Goal: Communication & Community: Share content

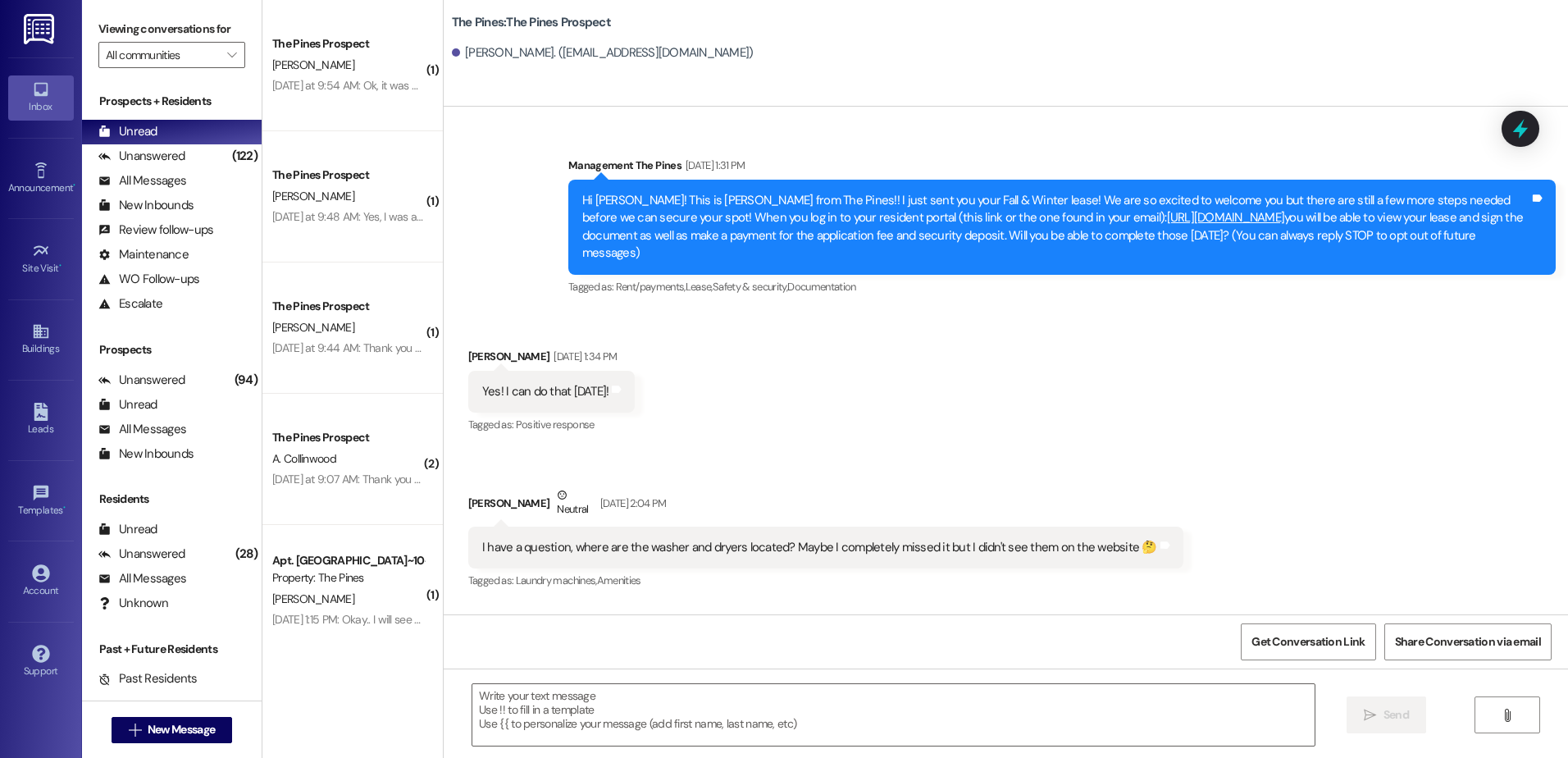
scroll to position [481, 0]
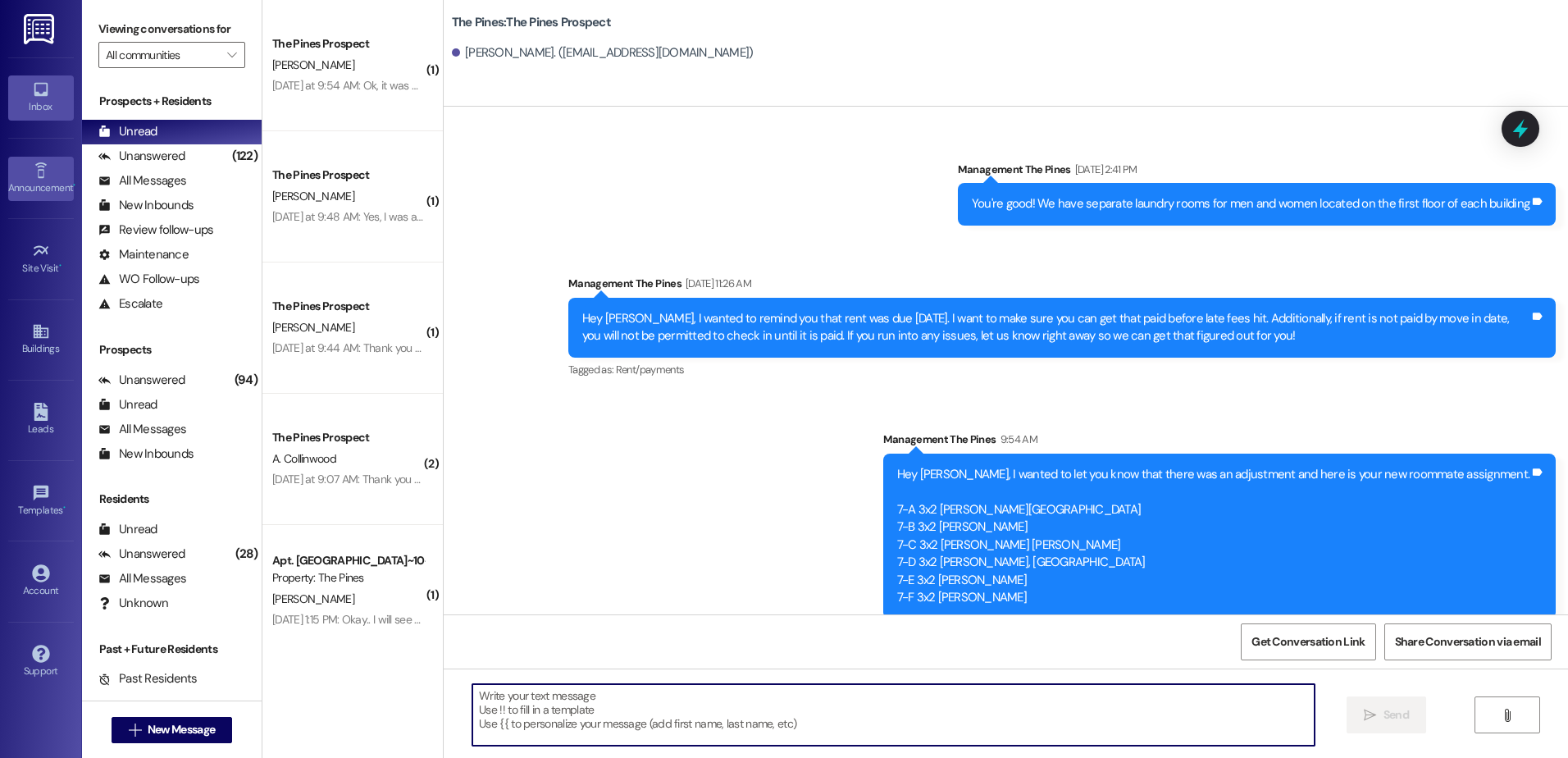
click at [47, 180] on div "Announcement •" at bounding box center [41, 188] width 82 height 17
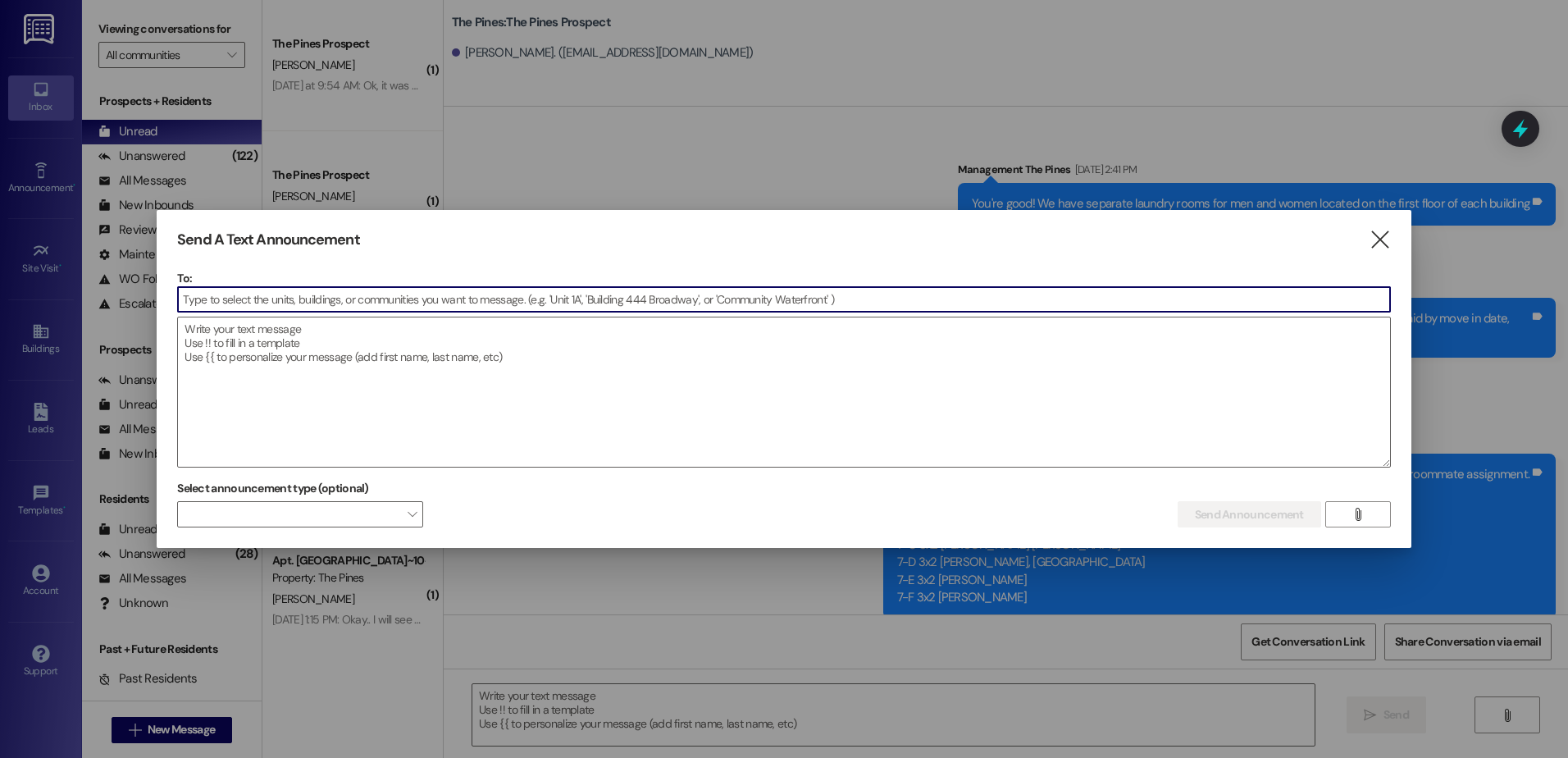
click at [345, 297] on input at bounding box center [784, 299] width 1212 height 24
type input "mens"
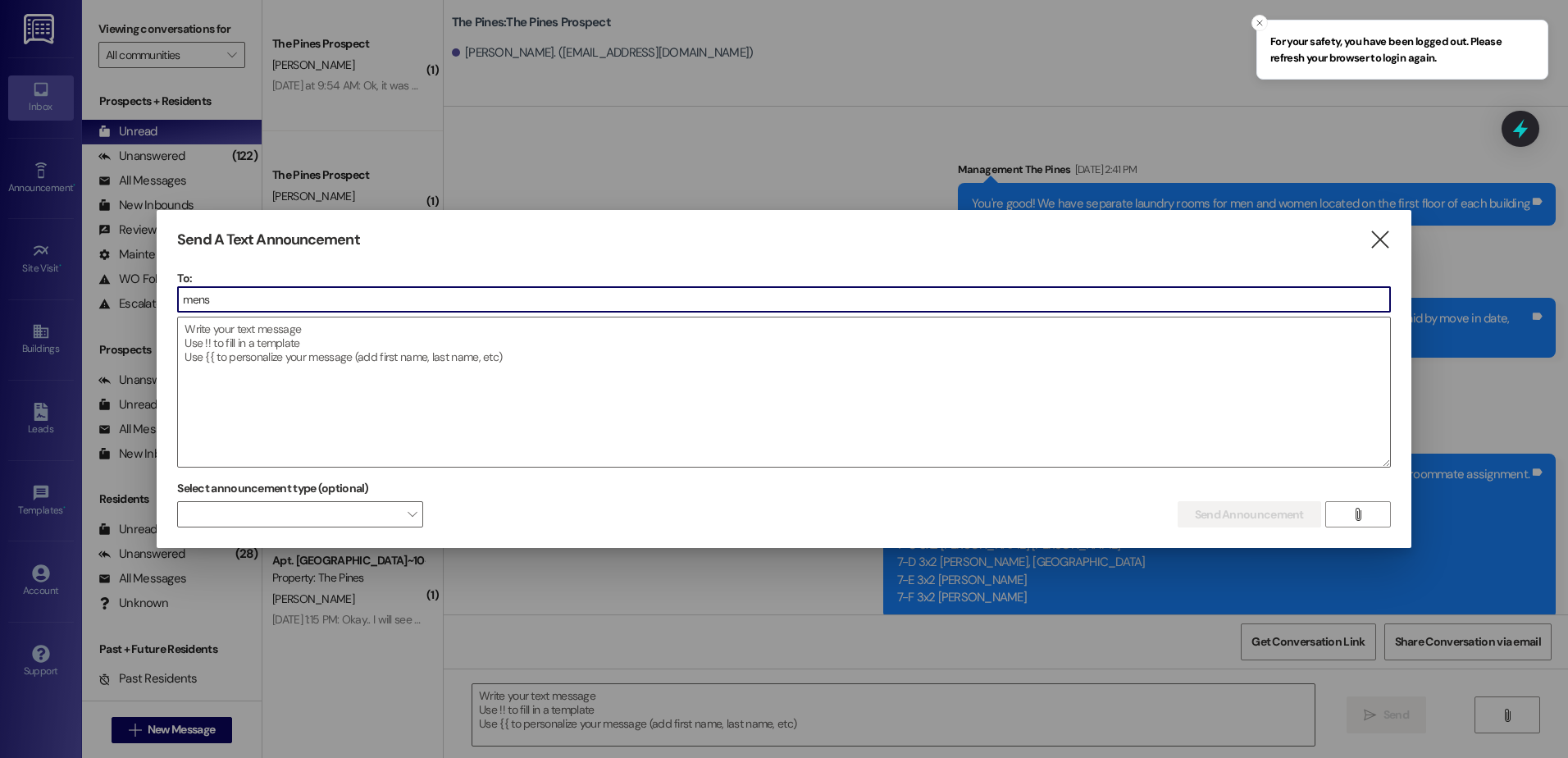
click at [315, 299] on input "mens" at bounding box center [784, 299] width 1212 height 24
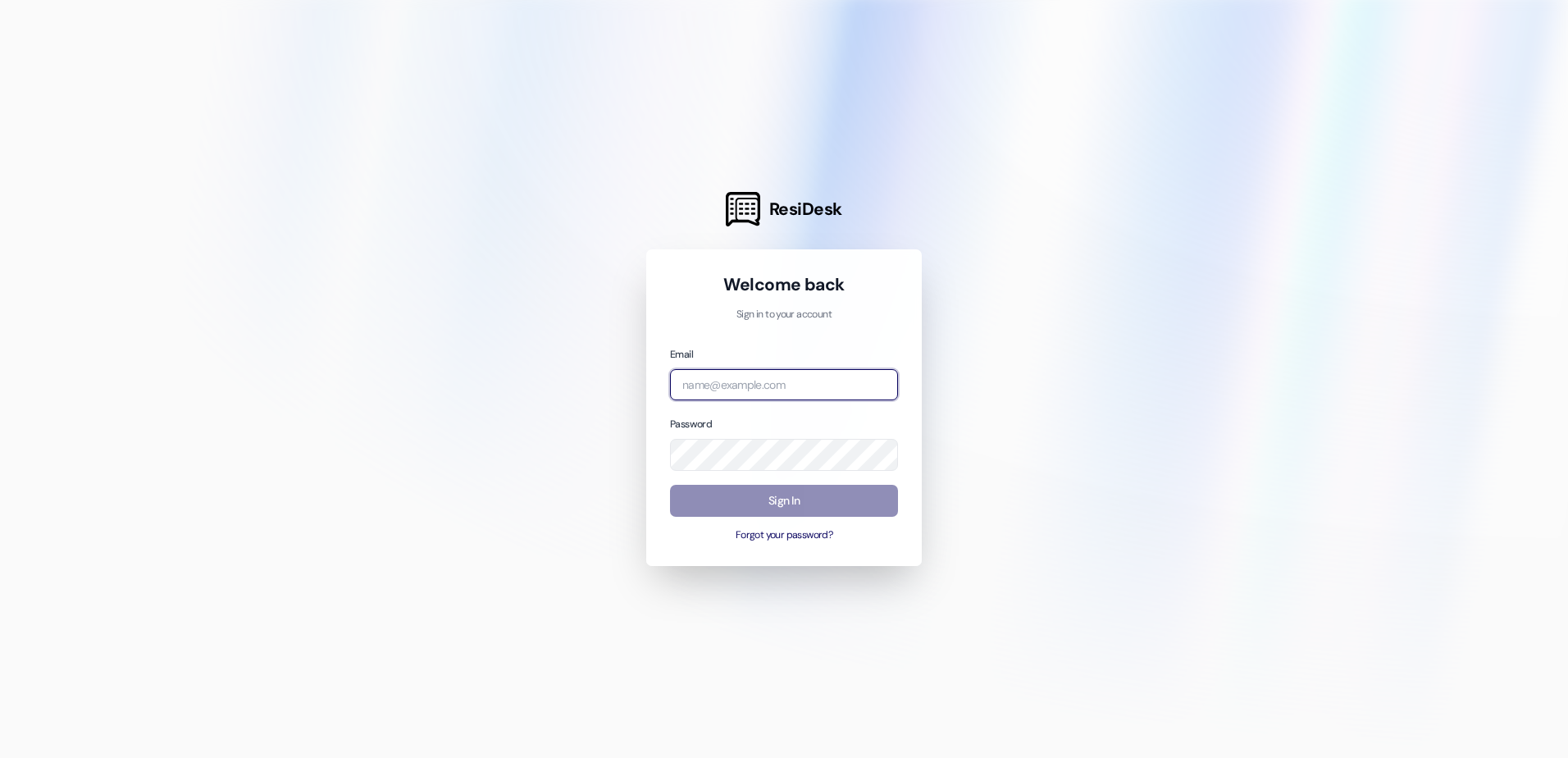
type input "[EMAIL_ADDRESS][DOMAIN_NAME]"
click at [795, 499] on button "Sign In" at bounding box center [784, 500] width 228 height 32
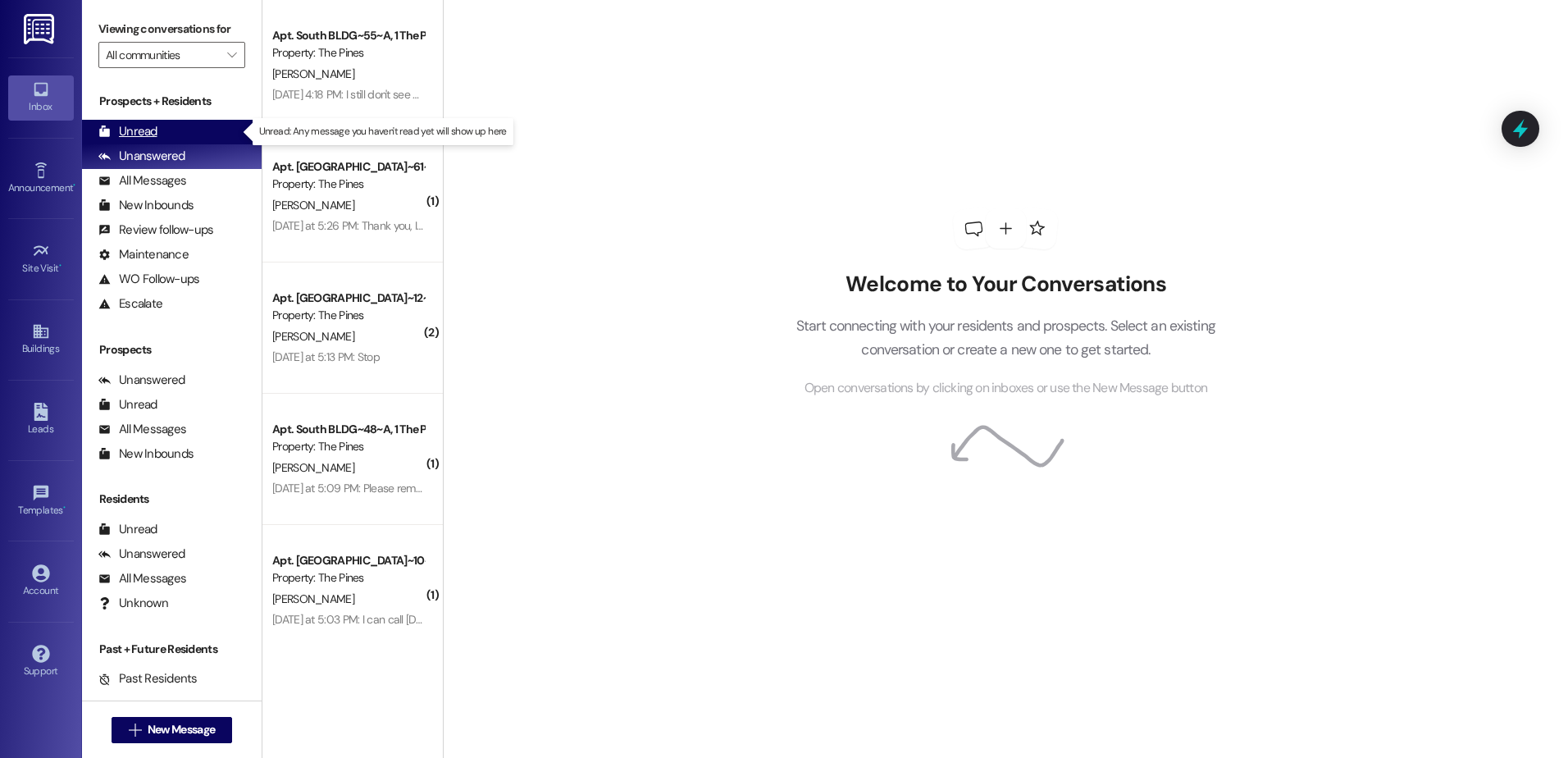
click at [142, 134] on div "Unread" at bounding box center [128, 131] width 59 height 18
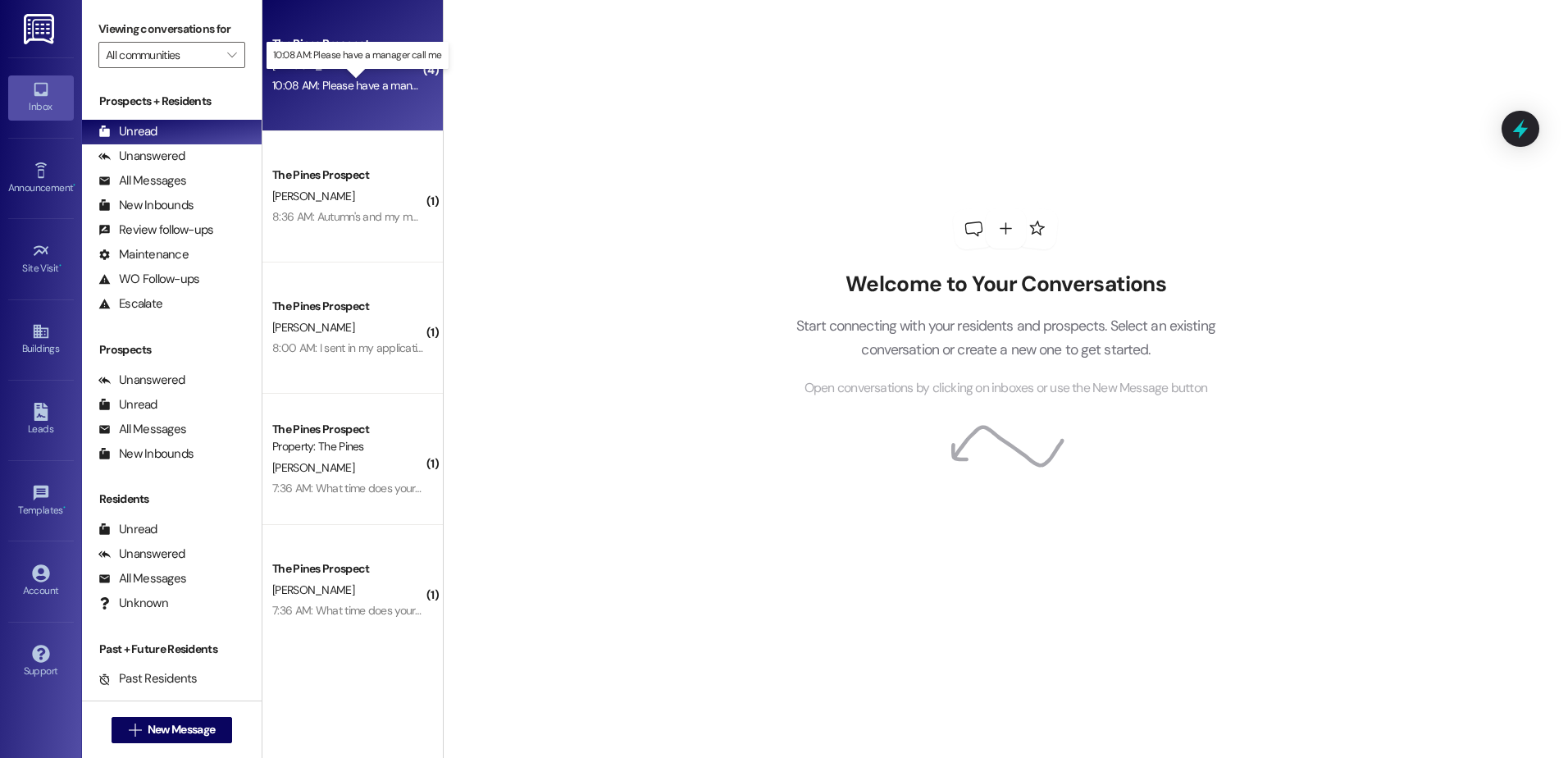
click at [313, 85] on div "10:08 AM: Please have a manager call me 10:08 AM: Please have a manager call me" at bounding box center [371, 85] width 197 height 15
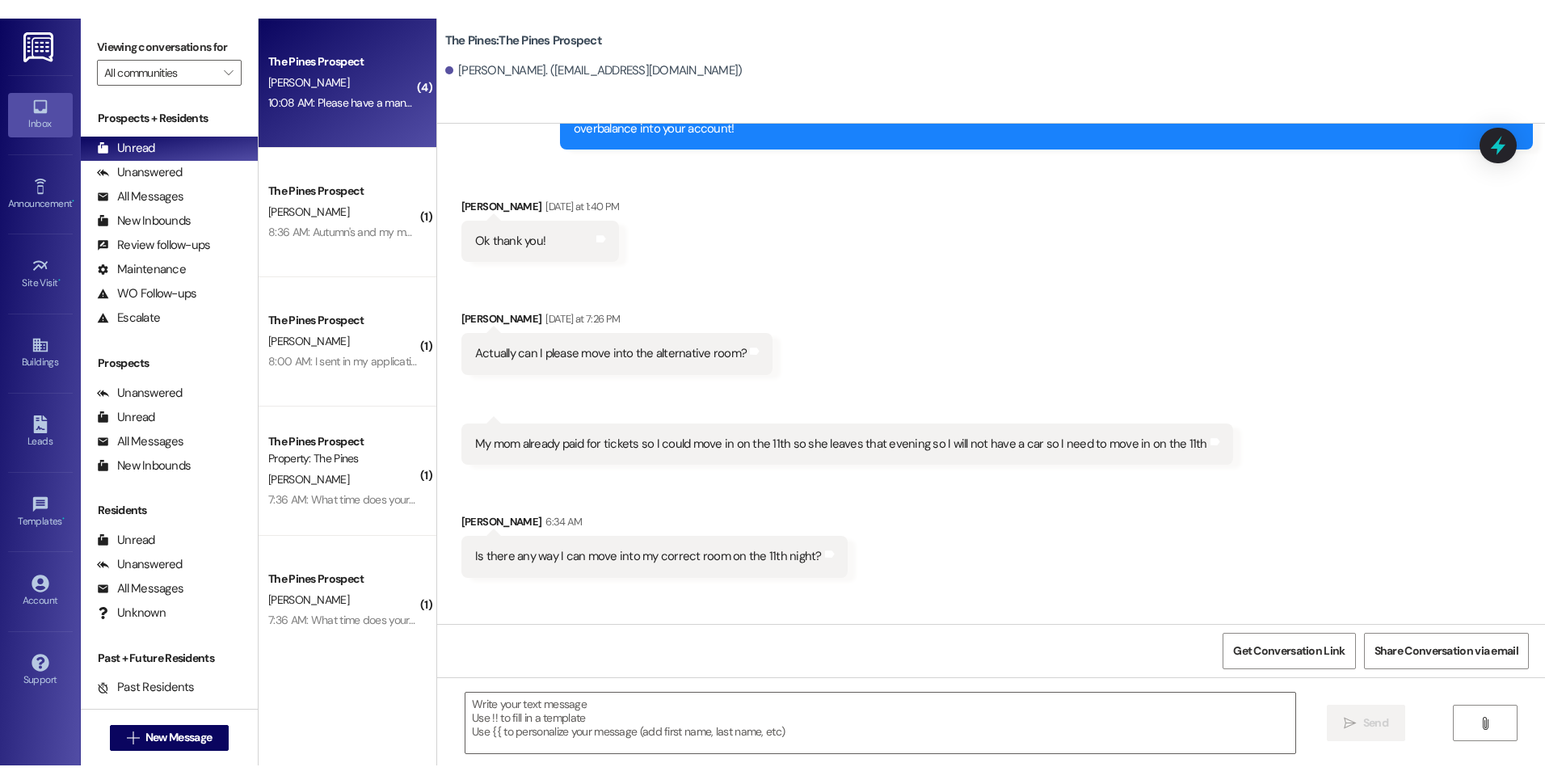
scroll to position [1106, 0]
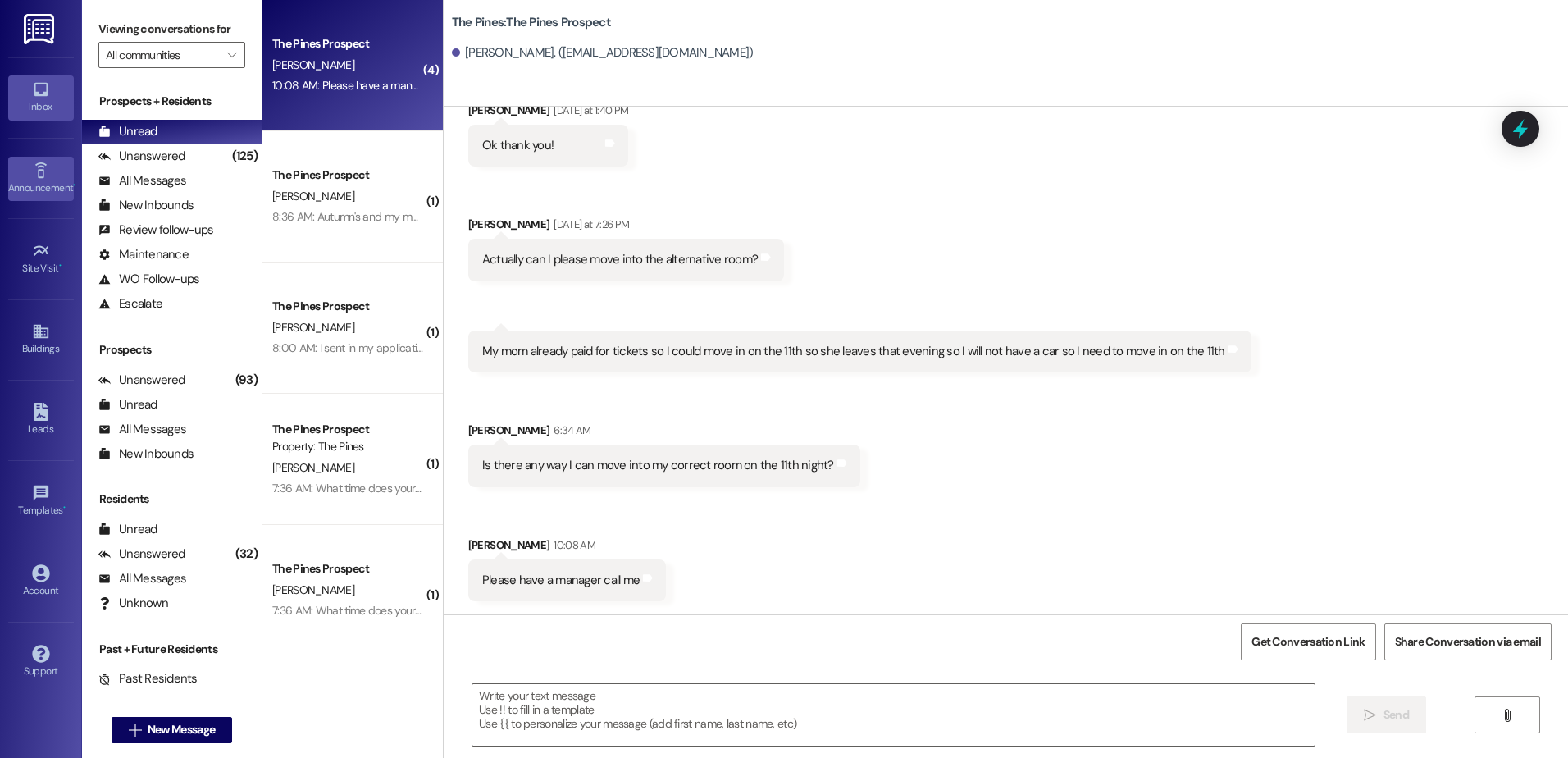
click at [45, 190] on div "Announcement •" at bounding box center [41, 188] width 82 height 17
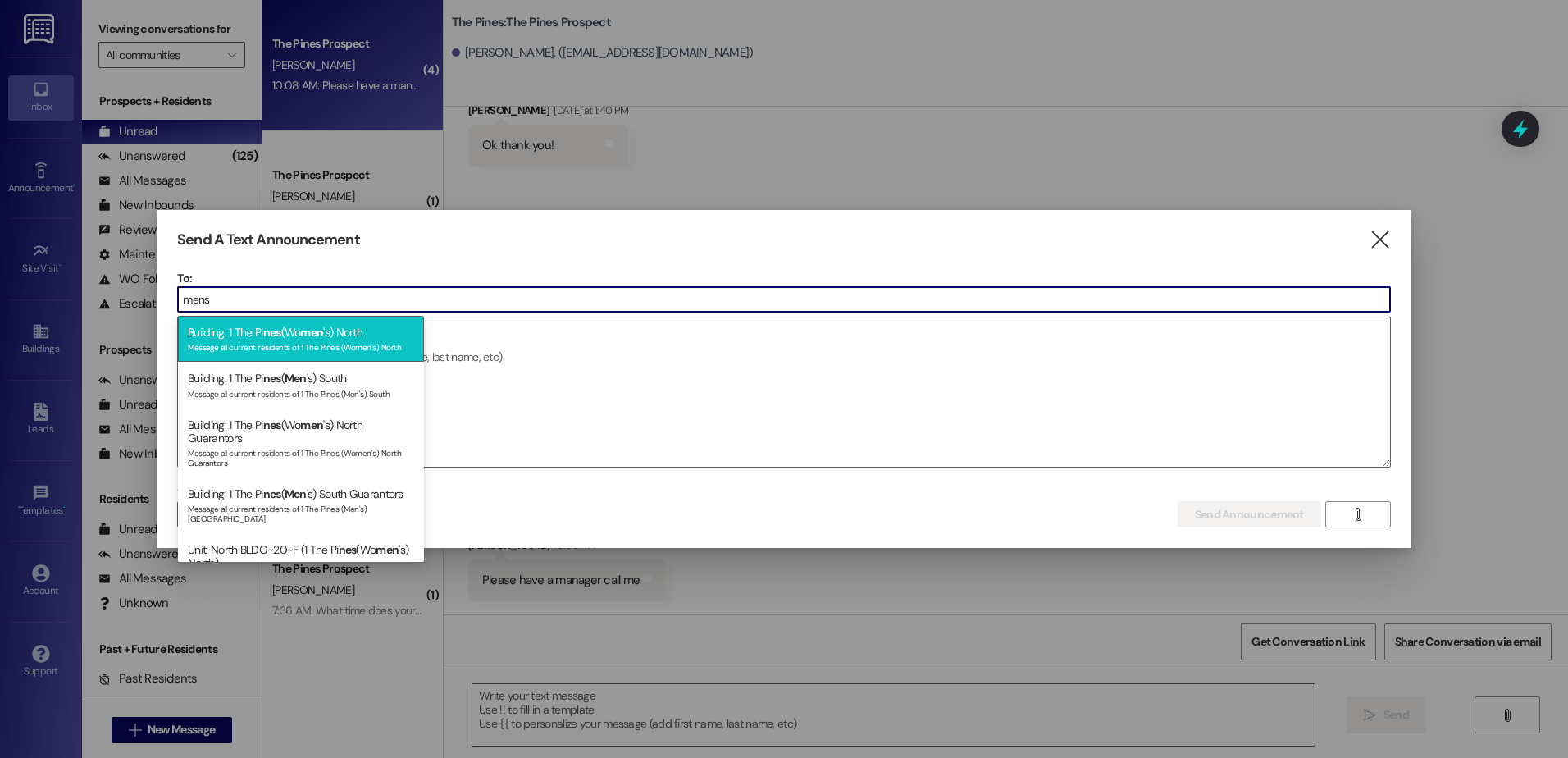
type input "mens"
click at [277, 343] on div "Message all current residents of 1 The Pines (Women's) North" at bounding box center [300, 346] width 227 height 14
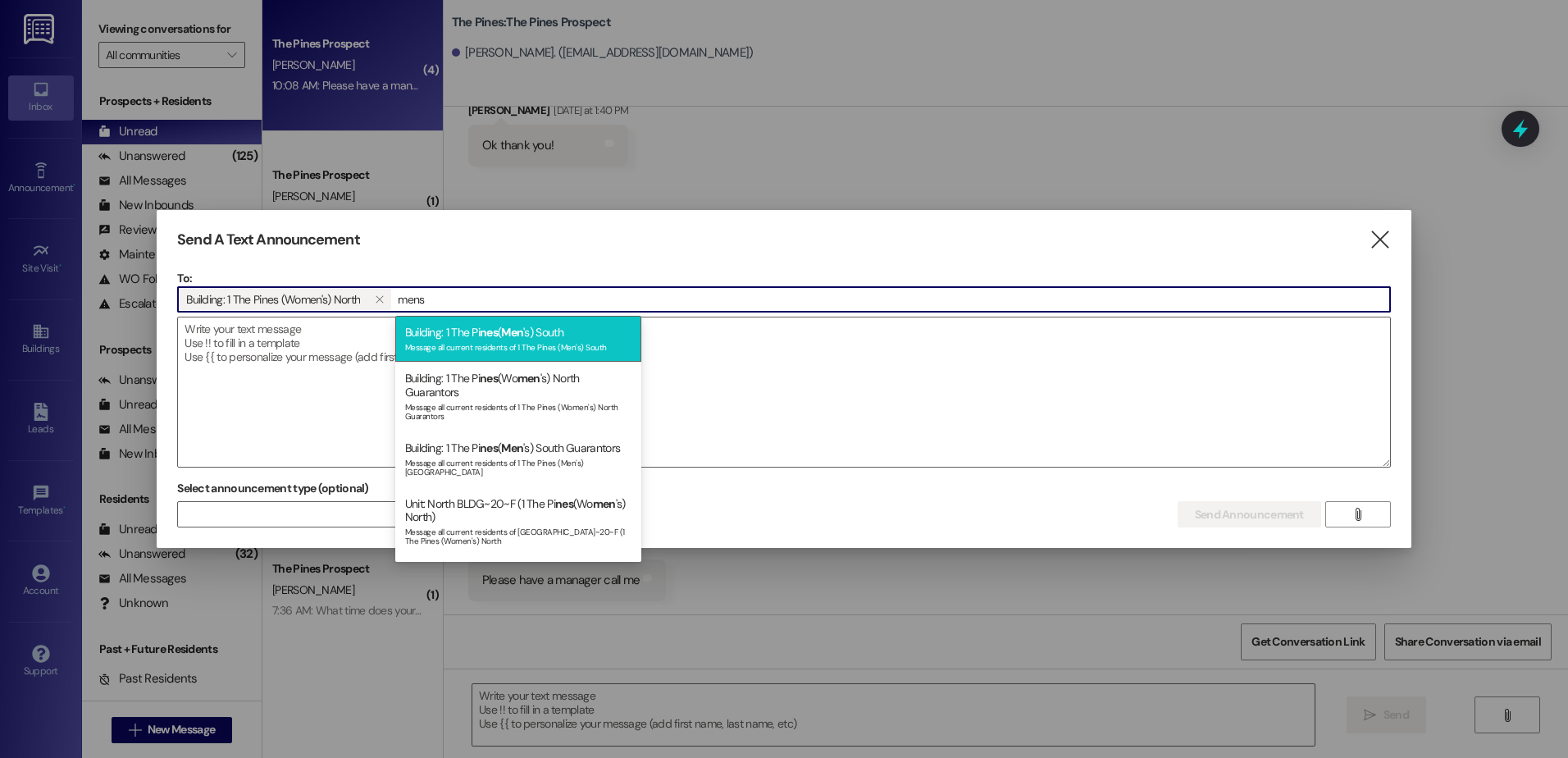
type input "mens"
click at [474, 350] on div "Message all current residents of 1 The Pines (Men's) South" at bounding box center [518, 346] width 227 height 14
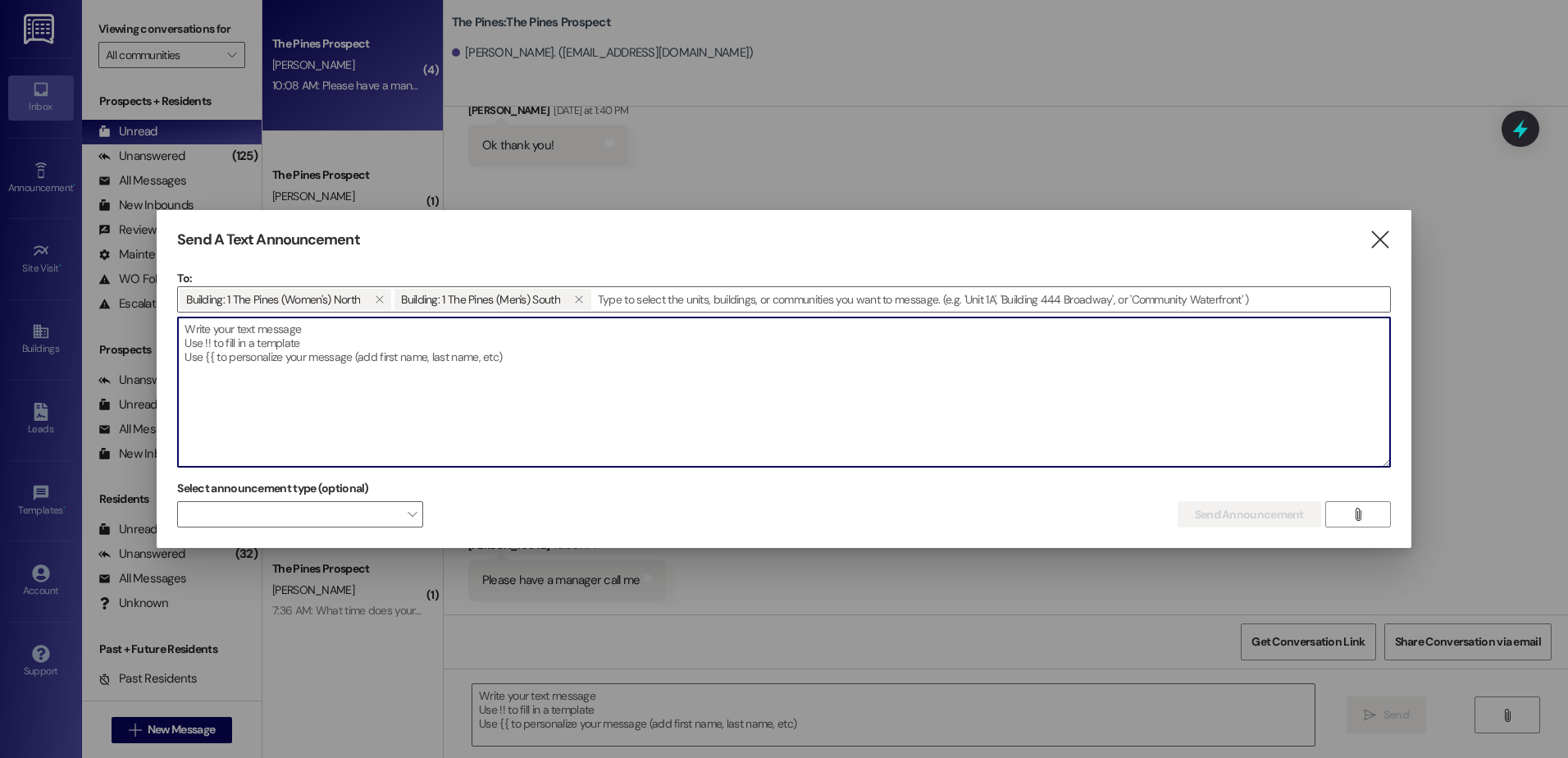
click at [391, 348] on textarea at bounding box center [784, 392] width 1212 height 149
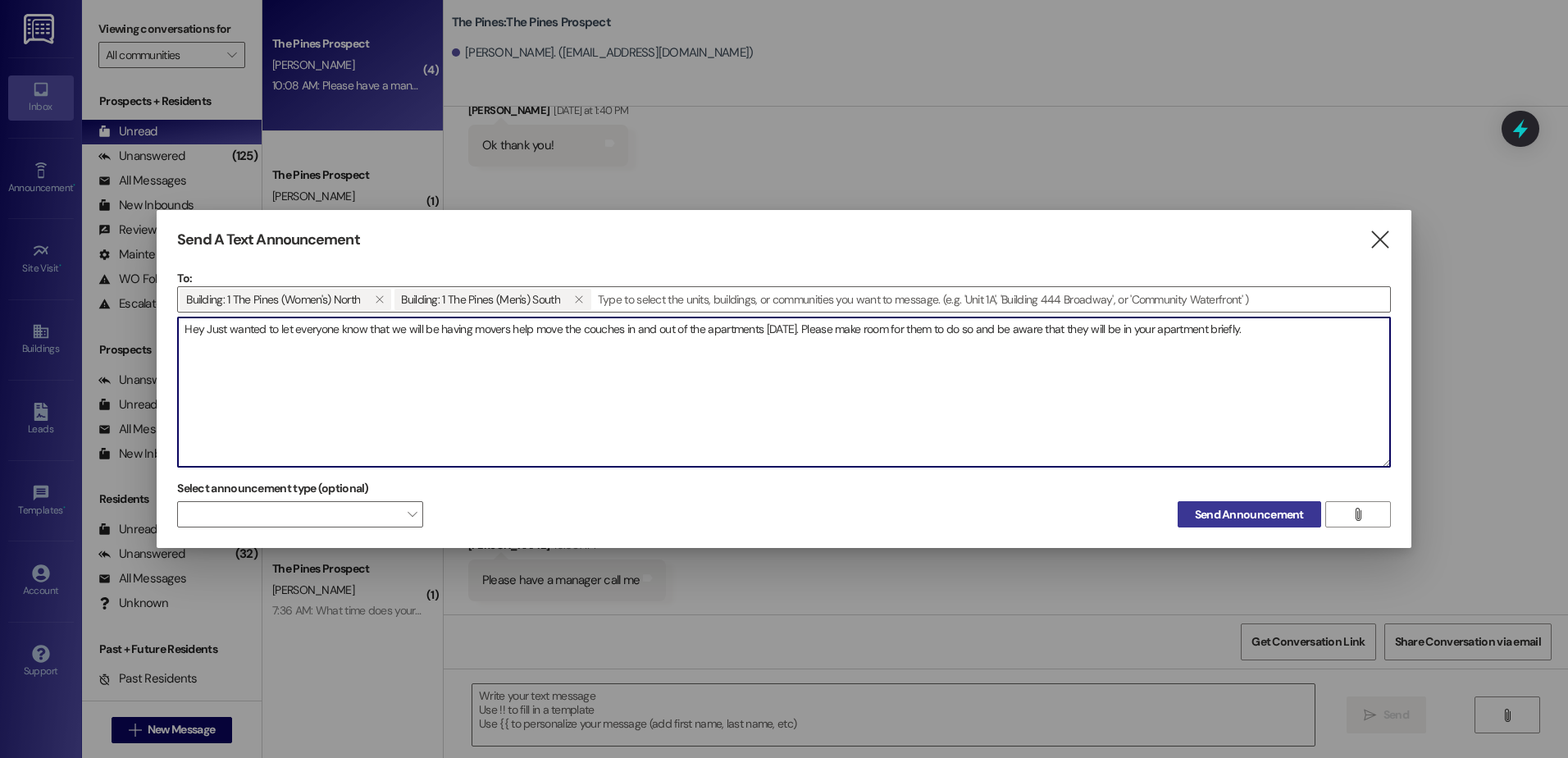
type textarea "Hey Just wanted to let everyone know that we will be having movers help move th…"
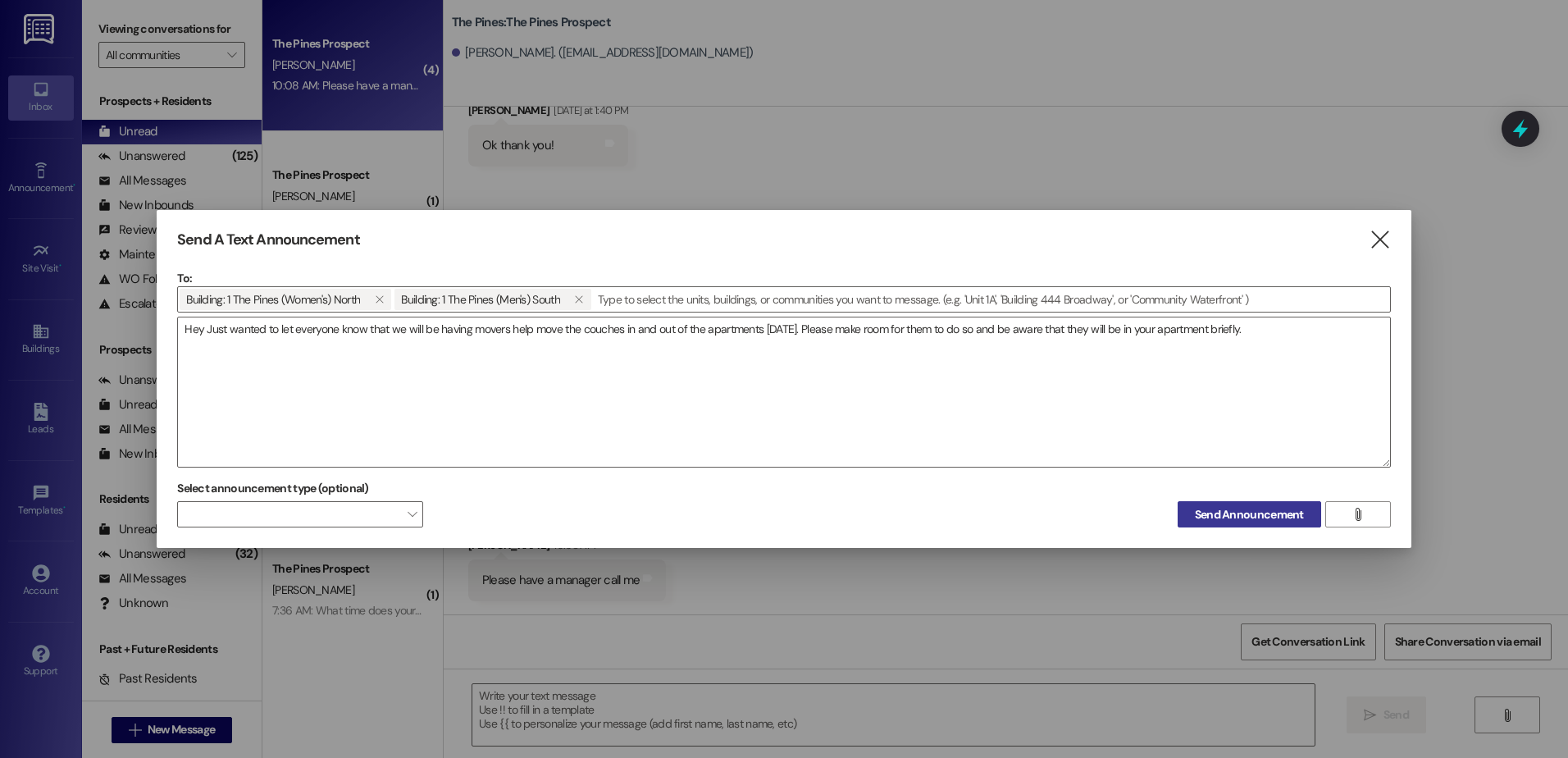
click at [1196, 515] on span "Send Announcement" at bounding box center [1249, 515] width 109 height 18
